Goal: Entertainment & Leisure: Consume media (video, audio)

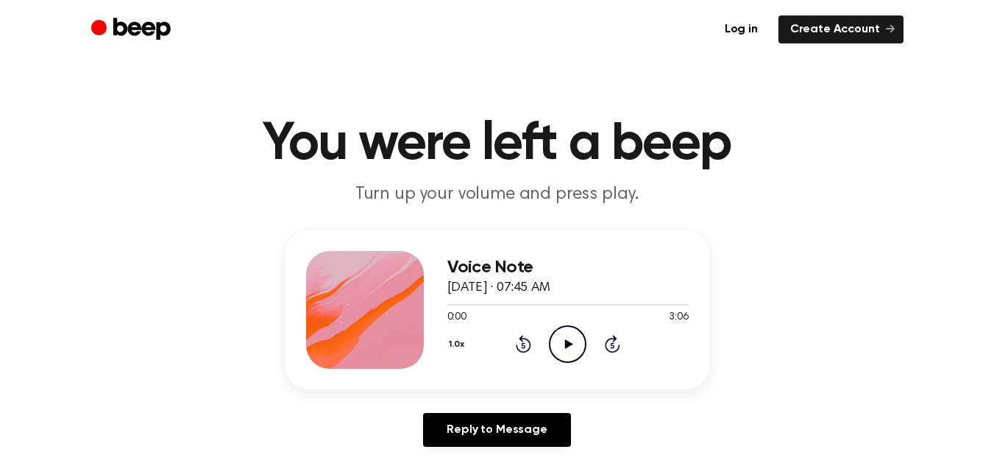
click at [580, 346] on icon "Play Audio" at bounding box center [568, 344] width 38 height 38
click at [558, 305] on div at bounding box center [567, 304] width 241 height 12
click at [543, 301] on div at bounding box center [567, 304] width 241 height 12
drag, startPoint x: 471, startPoint y: 304, endPoint x: 534, endPoint y: 306, distance: 63.3
click at [534, 306] on div at bounding box center [567, 304] width 241 height 12
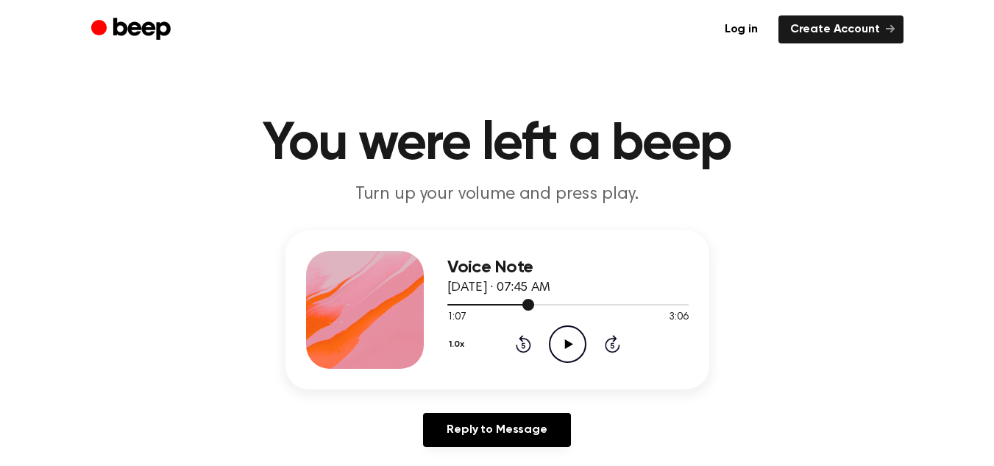
click at [519, 302] on div at bounding box center [567, 304] width 241 height 12
click at [497, 298] on div at bounding box center [567, 304] width 241 height 12
click at [633, 307] on div at bounding box center [567, 304] width 241 height 12
click at [578, 347] on icon "Play Audio" at bounding box center [568, 344] width 38 height 38
click at [659, 306] on div at bounding box center [567, 304] width 241 height 12
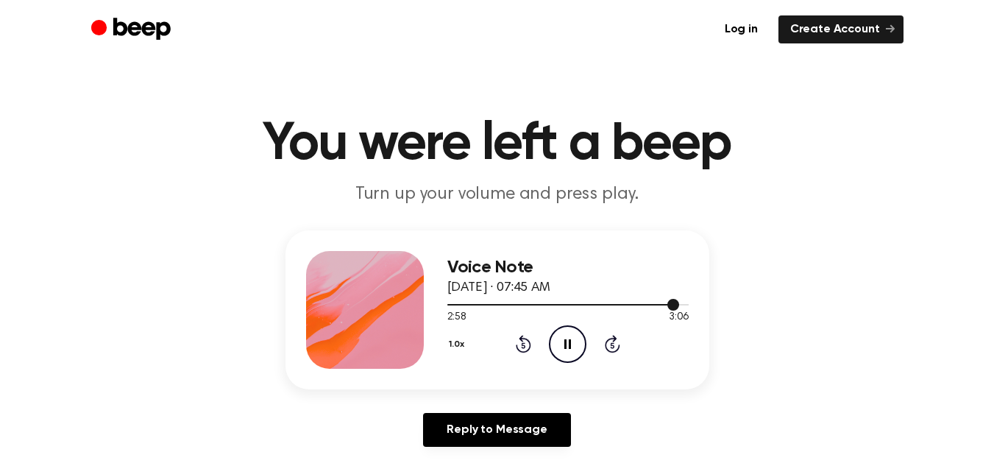
click at [450, 301] on div at bounding box center [567, 304] width 241 height 12
click at [492, 304] on div at bounding box center [567, 304] width 241 height 1
